Goal: Task Accomplishment & Management: Manage account settings

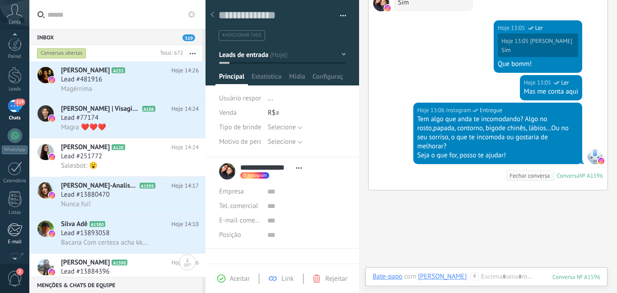
scroll to position [83, 0]
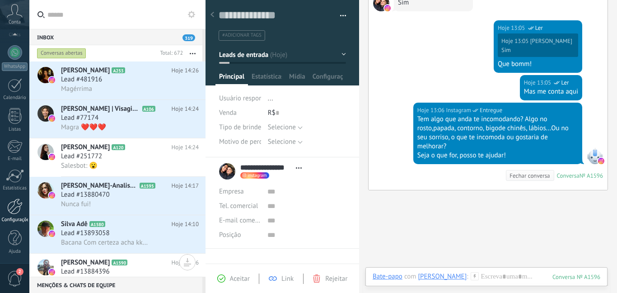
click at [9, 212] on div at bounding box center [14, 206] width 15 height 16
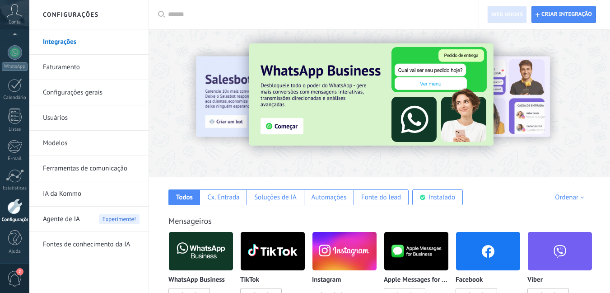
click at [105, 162] on link "Ferramentas de comunicação" at bounding box center [91, 168] width 97 height 25
